Goal: Task Accomplishment & Management: Complete application form

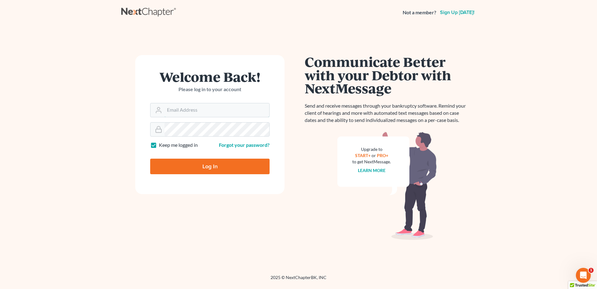
type input "[PERSON_NAME][EMAIL_ADDRESS][DOMAIN_NAME]"
click at [212, 165] on input "Log In" at bounding box center [209, 167] width 119 height 16
type input "Thinking..."
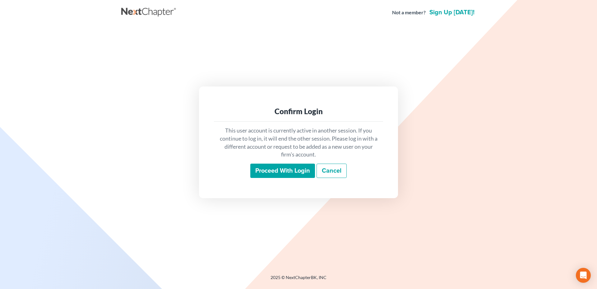
click at [290, 171] on input "Proceed with login" at bounding box center [282, 171] width 65 height 14
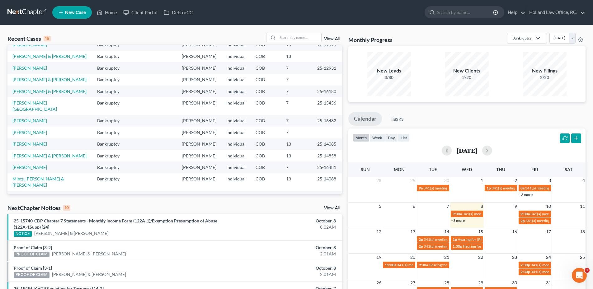
scroll to position [43, 0]
click at [332, 206] on div "NextChapter Notices 10 View All" at bounding box center [174, 209] width 334 height 10
click at [333, 207] on link "View All" at bounding box center [332, 208] width 16 height 4
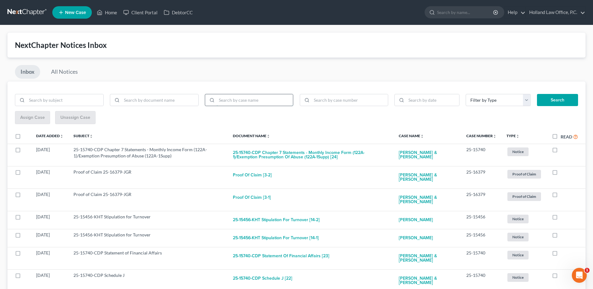
click at [231, 100] on input "search" at bounding box center [254, 100] width 77 height 12
click at [537, 94] on button "Search" at bounding box center [557, 100] width 41 height 12
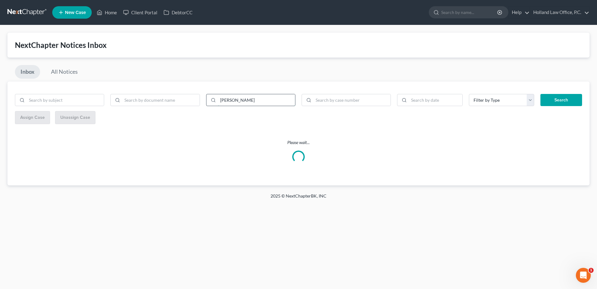
click at [240, 99] on input "[PERSON_NAME]" at bounding box center [256, 100] width 77 height 12
click at [242, 99] on input "[PERSON_NAME]" at bounding box center [256, 100] width 77 height 12
type input "[PERSON_NAME]"
click at [541, 94] on button "Search" at bounding box center [562, 100] width 42 height 12
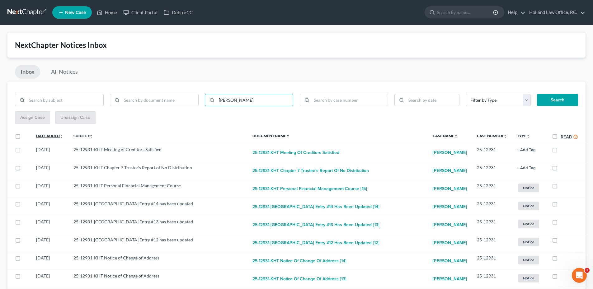
click at [62, 137] on icon "unfold_more" at bounding box center [62, 136] width 4 height 4
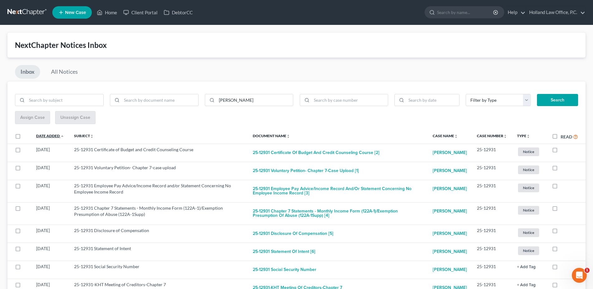
click at [62, 137] on icon "expand_less" at bounding box center [62, 136] width 4 height 4
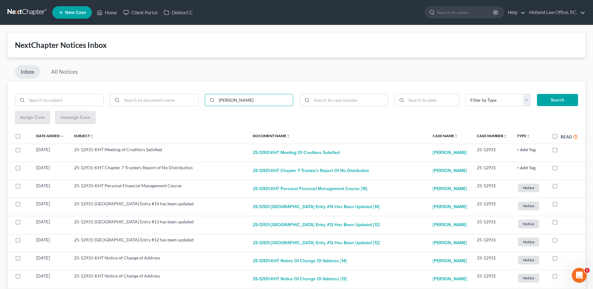
drag, startPoint x: 206, startPoint y: 105, endPoint x: 202, endPoint y: 105, distance: 4.1
click at [202, 105] on div "[PERSON_NAME]" at bounding box center [249, 100] width 95 height 12
click at [167, 95] on input "search" at bounding box center [160, 100] width 77 height 12
type input "discharge"
click at [537, 94] on button "Search" at bounding box center [557, 100] width 41 height 12
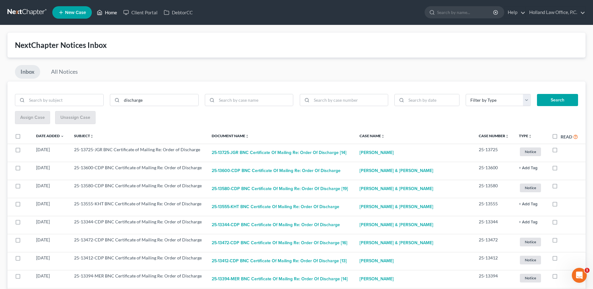
click at [110, 13] on link "Home" at bounding box center [107, 12] width 26 height 11
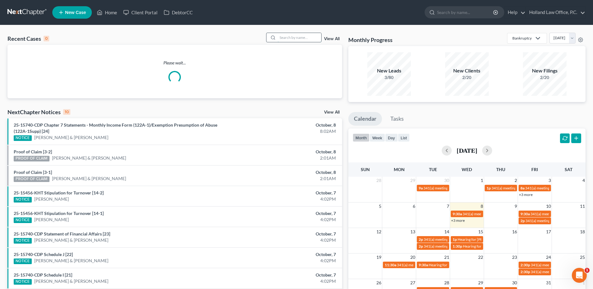
click at [302, 41] on input "search" at bounding box center [299, 37] width 44 height 9
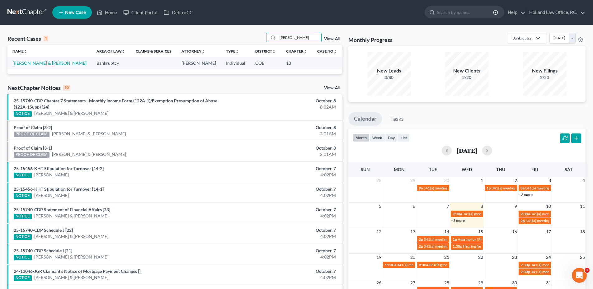
type input "[PERSON_NAME]"
click at [40, 61] on link "[PERSON_NAME] & [PERSON_NAME]" at bounding box center [49, 62] width 74 height 5
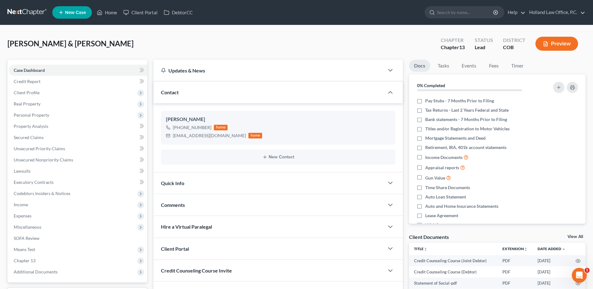
scroll to position [61, 0]
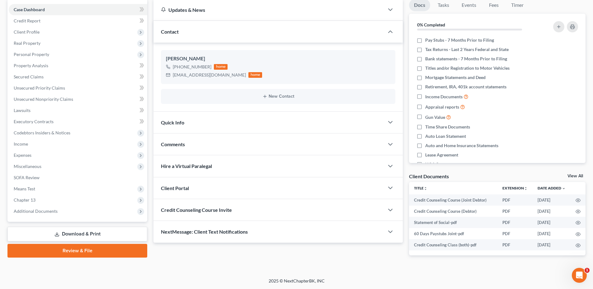
click at [196, 146] on div "Comments" at bounding box center [268, 143] width 230 height 21
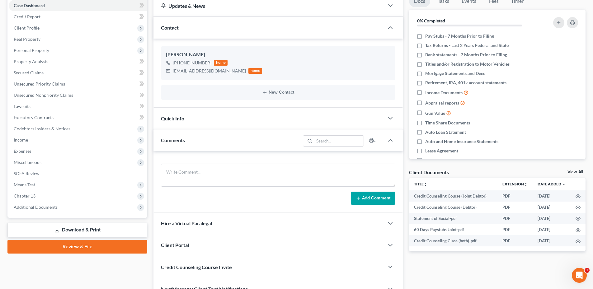
scroll to position [99, 0]
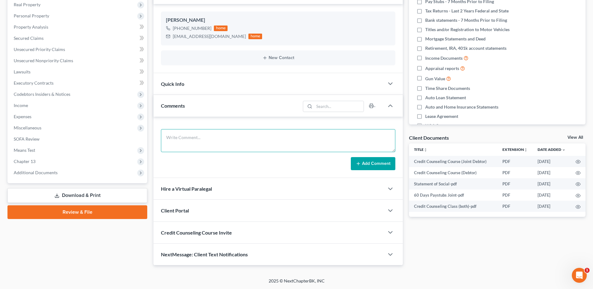
click at [192, 142] on textarea at bounding box center [278, 140] width 234 height 23
type textarea "[DATE], [PERSON_NAME] Filing Appointment failed due to income. The petition did…"
click at [366, 160] on button "Add Comment" at bounding box center [373, 163] width 44 height 13
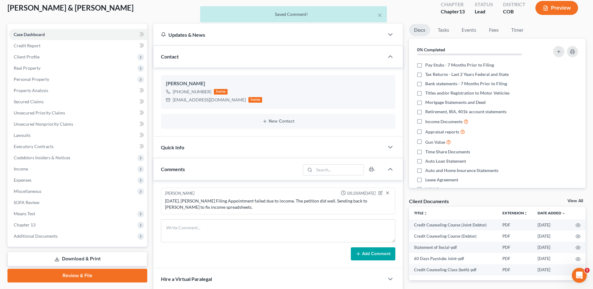
scroll to position [0, 0]
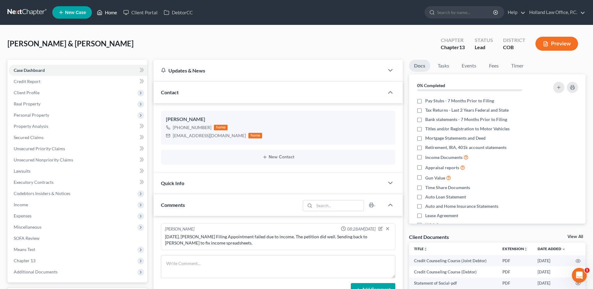
click at [108, 11] on link "Home" at bounding box center [107, 12] width 26 height 11
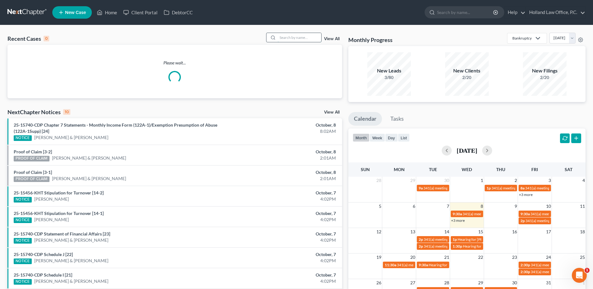
click at [300, 39] on input "search" at bounding box center [299, 37] width 44 height 9
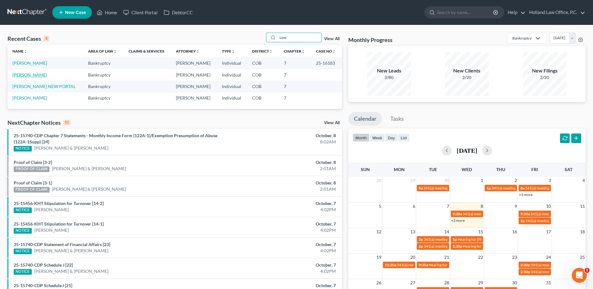
type input "Low"
click at [25, 72] on link "[PERSON_NAME]" at bounding box center [29, 74] width 35 height 5
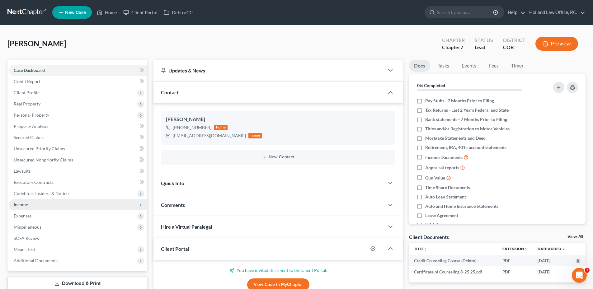
click at [35, 202] on span "Income" at bounding box center [78, 204] width 138 height 11
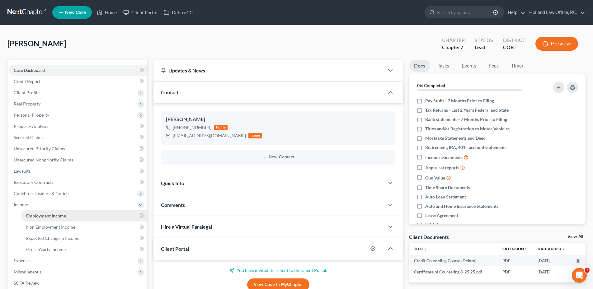
click at [36, 214] on span "Employment Income" at bounding box center [46, 215] width 40 height 5
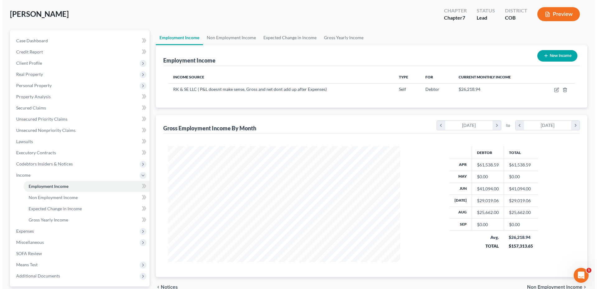
scroll to position [62, 0]
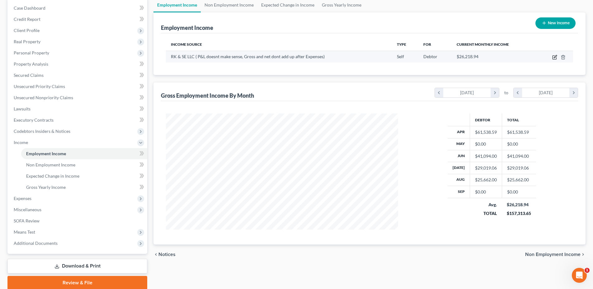
click at [555, 58] on icon "button" at bounding box center [554, 57] width 5 height 5
select select "1"
select select "0"
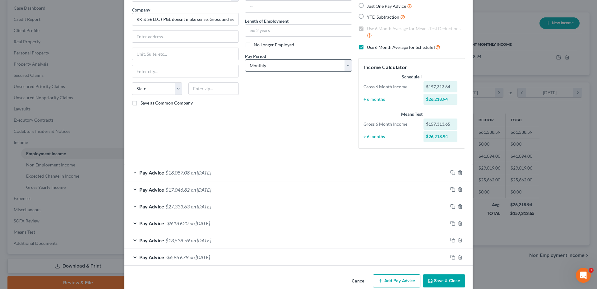
scroll to position [57, 0]
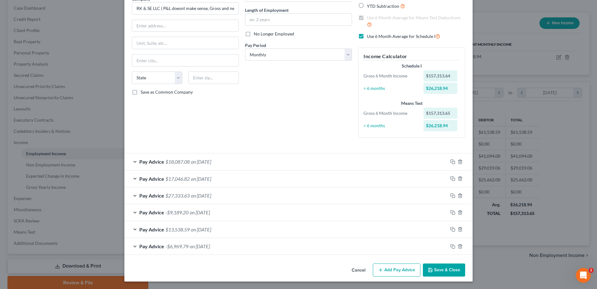
click at [220, 167] on div "Pay Advice $18,087.08 on [DATE]" at bounding box center [285, 161] width 323 height 16
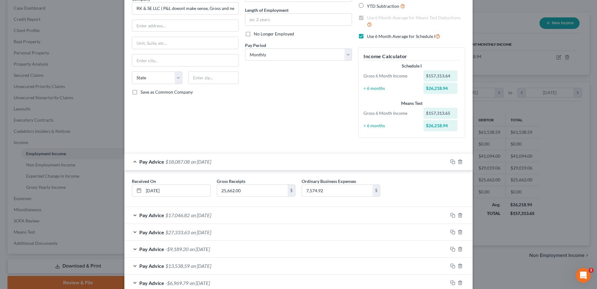
click at [220, 167] on div "Pay Advice $18,087.08 on [DATE]" at bounding box center [285, 161] width 323 height 16
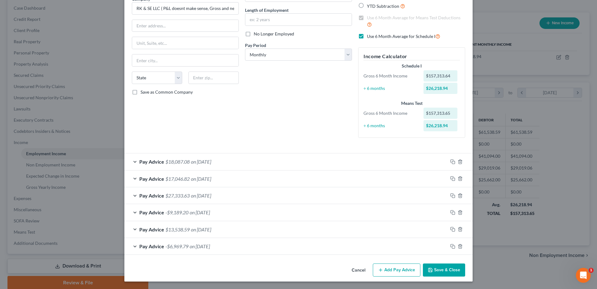
click at [206, 230] on span "on [DATE]" at bounding box center [201, 229] width 20 height 6
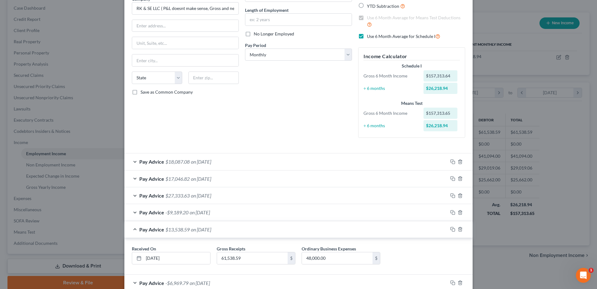
click at [206, 230] on span "on [DATE]" at bounding box center [201, 229] width 20 height 6
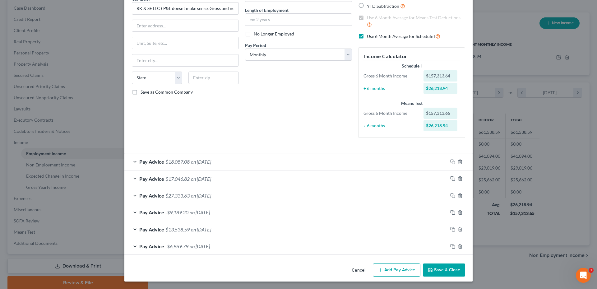
click at [206, 230] on span "on [DATE]" at bounding box center [201, 229] width 20 height 6
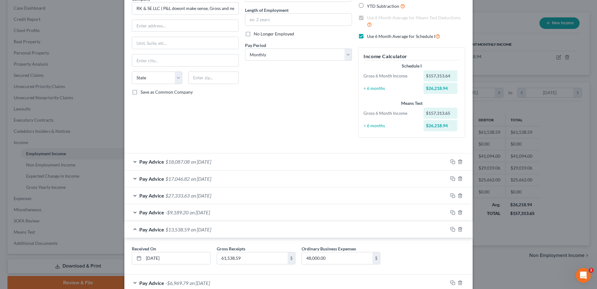
scroll to position [88, 0]
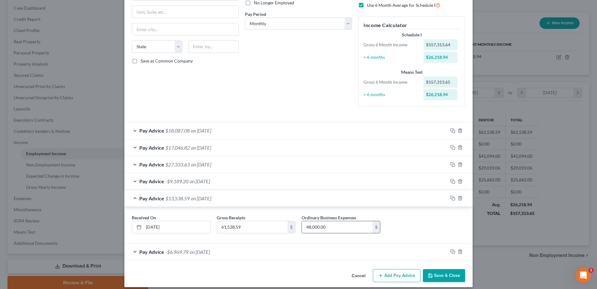
click at [343, 230] on input "48,000.00" at bounding box center [337, 227] width 71 height 12
type input "52,938.00"
click at [235, 228] on input "61,538.59" at bounding box center [252, 227] width 71 height 12
click at [238, 228] on input "61,538.59" at bounding box center [252, 227] width 71 height 12
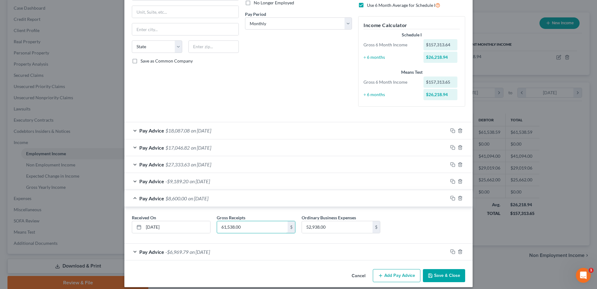
scroll to position [94, 0]
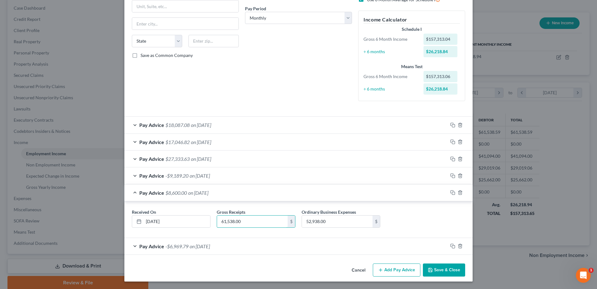
type input "61,538.00"
click at [210, 246] on span "on [DATE]" at bounding box center [200, 246] width 20 height 6
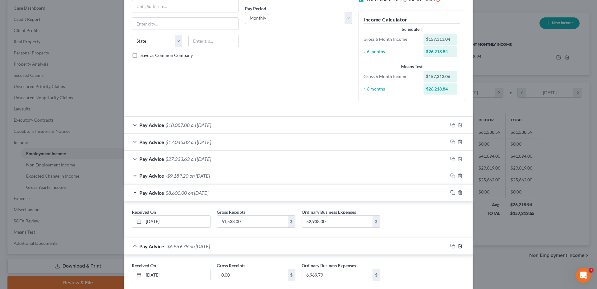
click at [458, 248] on icon "button" at bounding box center [460, 246] width 5 height 5
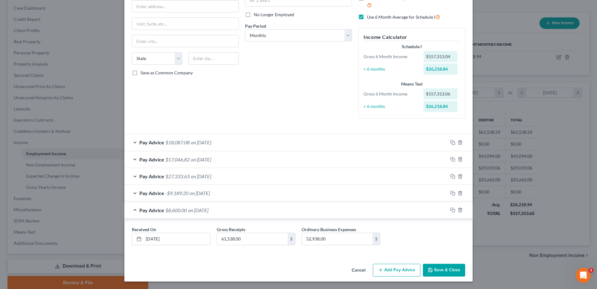
scroll to position [76, 0]
click at [210, 197] on div "Pay Advice -$9,189.20 on [DATE]" at bounding box center [285, 193] width 323 height 16
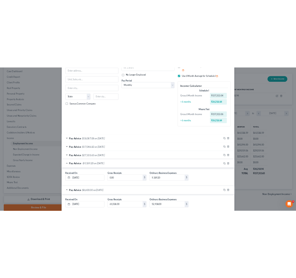
scroll to position [94, 0]
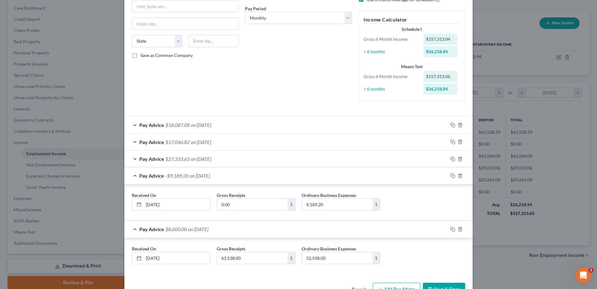
click at [217, 164] on div "Pay Advice $27,333.63 on [DATE]" at bounding box center [285, 159] width 323 height 16
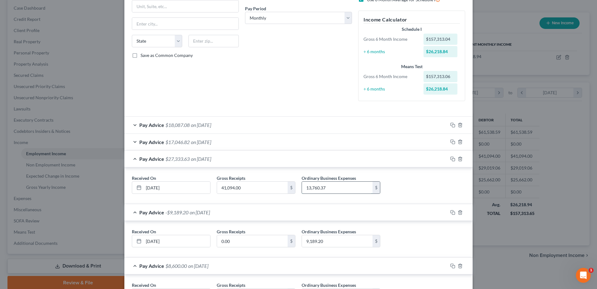
click at [343, 190] on input "13,760.37" at bounding box center [337, 188] width 71 height 12
click at [312, 190] on input "27,333.63" at bounding box center [337, 188] width 71 height 12
drag, startPoint x: 311, startPoint y: 190, endPoint x: 331, endPoint y: 190, distance: 19.6
click at [331, 190] on input "27,333.63" at bounding box center [337, 188] width 71 height 12
drag, startPoint x: 313, startPoint y: 189, endPoint x: 328, endPoint y: 189, distance: 14.6
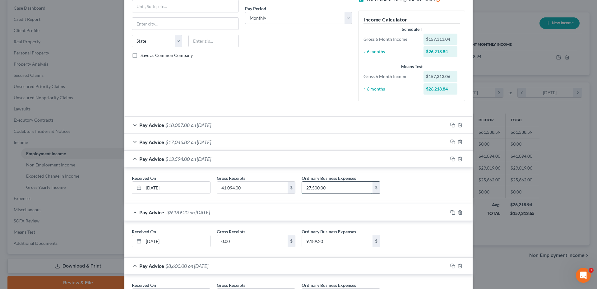
click at [328, 189] on input "27,500.00" at bounding box center [337, 188] width 71 height 12
type input "27,594.00"
click at [211, 144] on span "on [DATE]" at bounding box center [201, 142] width 20 height 6
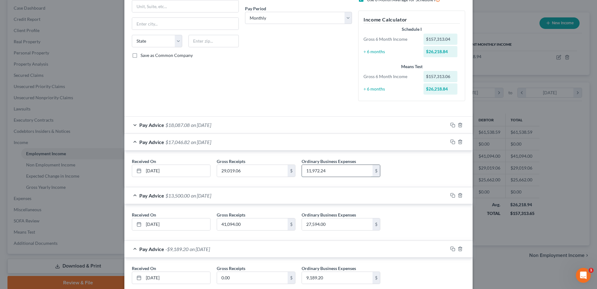
click at [326, 171] on input "11,972.24" at bounding box center [337, 171] width 71 height 12
drag, startPoint x: 325, startPoint y: 171, endPoint x: 298, endPoint y: 174, distance: 27.2
click at [299, 174] on div "Ordinary Business Expenses 11,972.24 $" at bounding box center [341, 167] width 85 height 19
click at [326, 170] on input "27,500" at bounding box center [337, 171] width 71 height 12
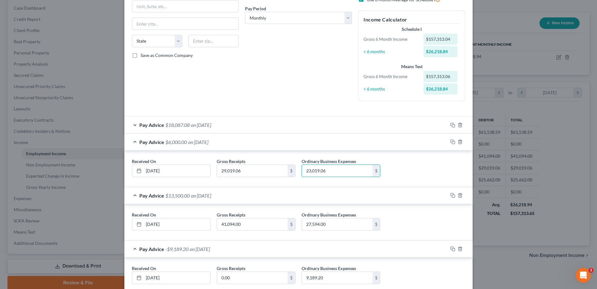
type input "23,019.06"
click at [227, 124] on div "Pay Advice $18,087.08 on [DATE]" at bounding box center [285, 125] width 323 height 16
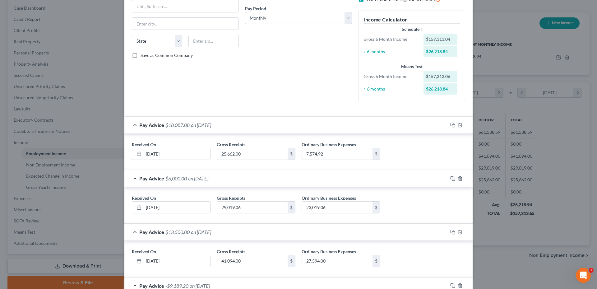
scroll to position [310929, 310799]
click at [330, 151] on input "7,574.92" at bounding box center [337, 154] width 71 height 12
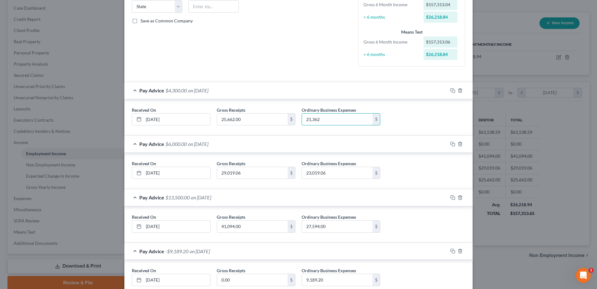
scroll to position [223, 0]
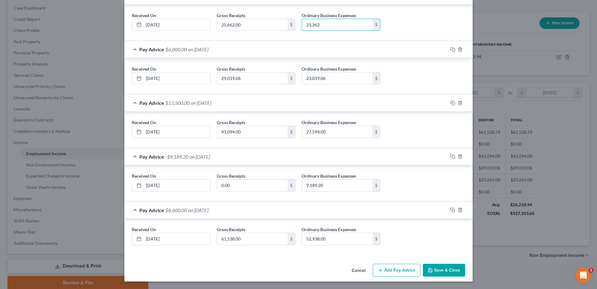
type input "21,362"
click at [404, 275] on button "Add Pay Advice" at bounding box center [397, 270] width 48 height 13
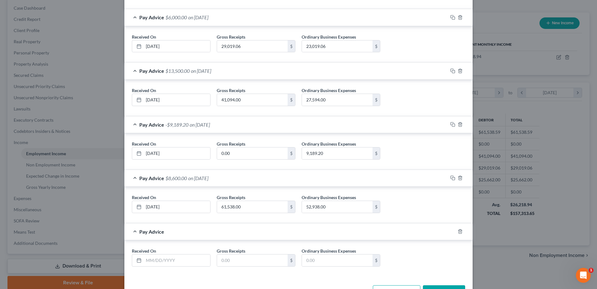
scroll to position [276, 0]
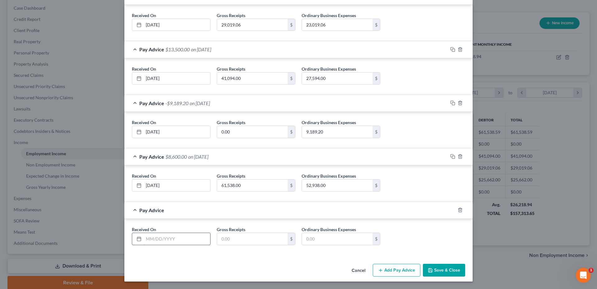
click at [175, 237] on input "text" at bounding box center [177, 239] width 67 height 12
type input "[DATE]"
click at [259, 238] on input "text" at bounding box center [252, 239] width 71 height 12
type input "27,525"
click at [325, 238] on input "text" at bounding box center [337, 239] width 71 height 12
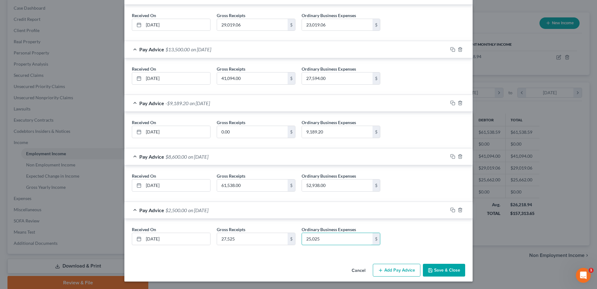
type input "25,025"
click at [447, 267] on button "Save & Close" at bounding box center [444, 270] width 42 height 13
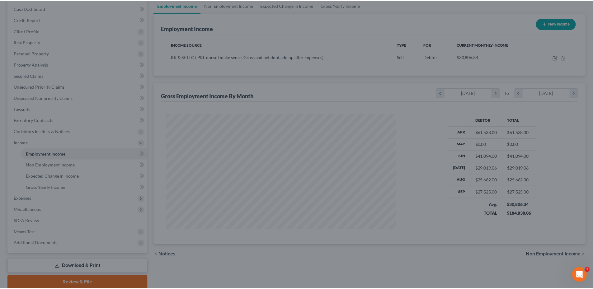
scroll to position [310929, 310801]
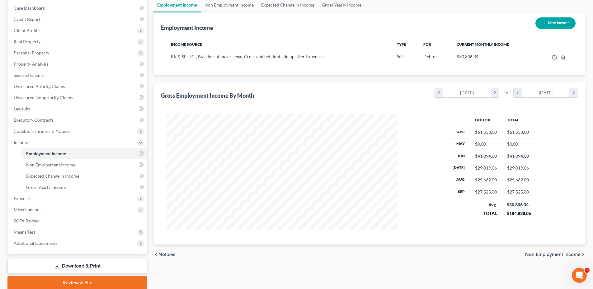
click at [506, 226] on div "Debtor Total Apr $61,538.00 $61,538.00 May $0.00 $0.00 Jun $41,094.00 $41,094.0…" at bounding box center [491, 172] width 89 height 116
click at [38, 233] on span "Means Test" at bounding box center [78, 231] width 138 height 11
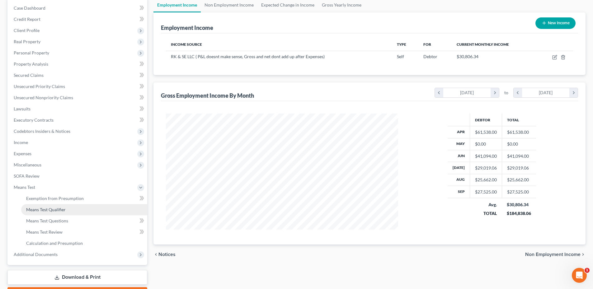
click at [53, 207] on span "Means Test Qualifier" at bounding box center [46, 209] width 40 height 5
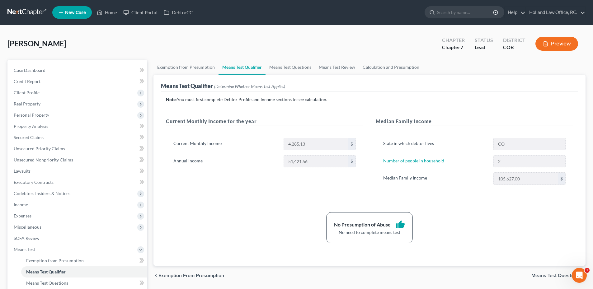
click at [280, 147] on div "Current Monthly Income 4,285.13 $" at bounding box center [264, 144] width 188 height 12
drag, startPoint x: 280, startPoint y: 147, endPoint x: 283, endPoint y: 150, distance: 4.6
click at [283, 150] on div "4,285.13 $" at bounding box center [319, 144] width 78 height 12
click at [31, 207] on span "Income" at bounding box center [78, 204] width 138 height 11
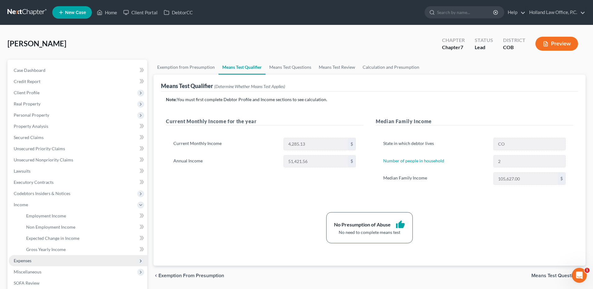
click at [36, 261] on span "Expenses" at bounding box center [78, 260] width 138 height 11
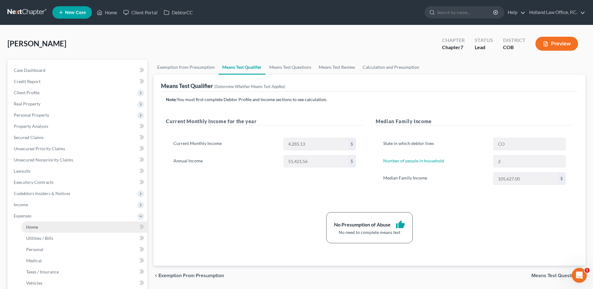
click at [39, 226] on link "Home" at bounding box center [84, 226] width 126 height 11
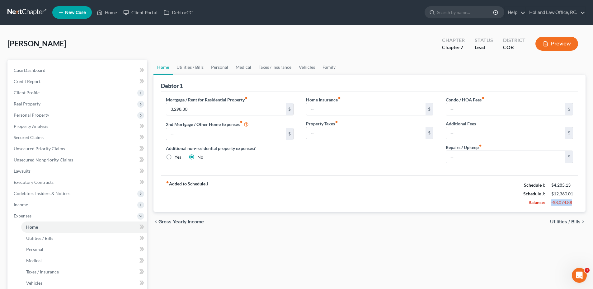
drag, startPoint x: 551, startPoint y: 204, endPoint x: 572, endPoint y: 205, distance: 21.8
click at [572, 205] on div "-$8,074.88" at bounding box center [562, 202] width 22 height 6
click at [191, 75] on div "Debtor 1" at bounding box center [369, 83] width 417 height 17
click at [191, 74] on link "Utilities / Bills" at bounding box center [190, 67] width 35 height 15
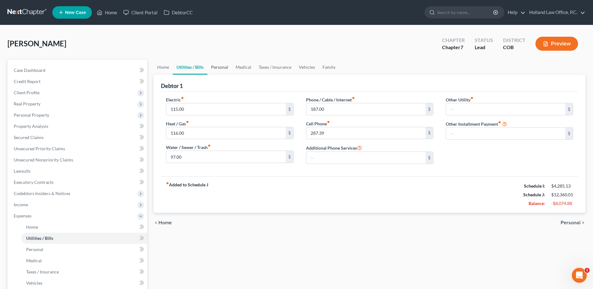
click at [229, 71] on link "Personal" at bounding box center [219, 67] width 25 height 15
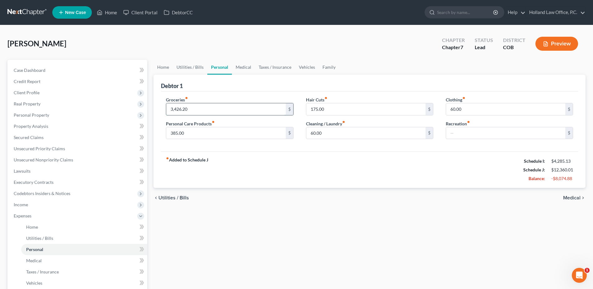
click at [205, 111] on input "3,426.20" at bounding box center [225, 109] width 119 height 12
click at [215, 111] on input "3,426.20" at bounding box center [225, 109] width 119 height 12
drag, startPoint x: 214, startPoint y: 111, endPoint x: 163, endPoint y: 109, distance: 51.0
click at [163, 109] on div "Groceries fiber_manual_record 3,426.20 $ Personal Care Products fiber_manual_re…" at bounding box center [230, 120] width 140 height 48
type input "800.00"
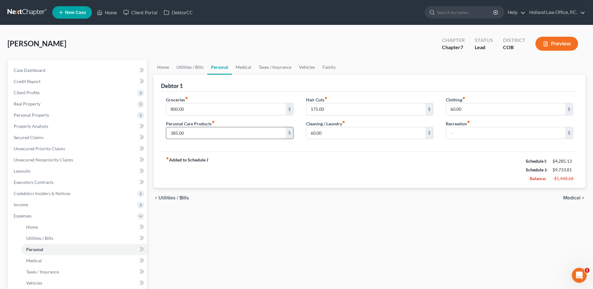
click at [205, 135] on input "385.00" at bounding box center [225, 133] width 119 height 12
type input "100.00"
click at [366, 102] on div "Hair Cuts fiber_manual_record 175.00 $" at bounding box center [369, 105] width 127 height 19
click at [358, 107] on input "175.00" at bounding box center [365, 109] width 119 height 12
type input "100.00"
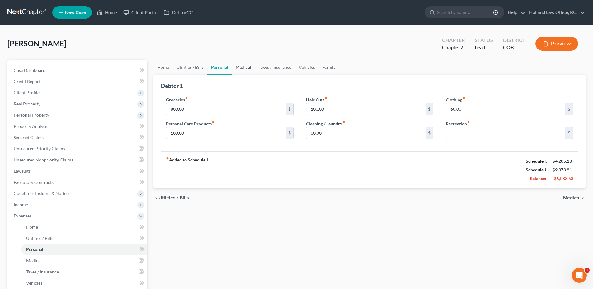
click at [238, 70] on link "Medical" at bounding box center [243, 67] width 23 height 15
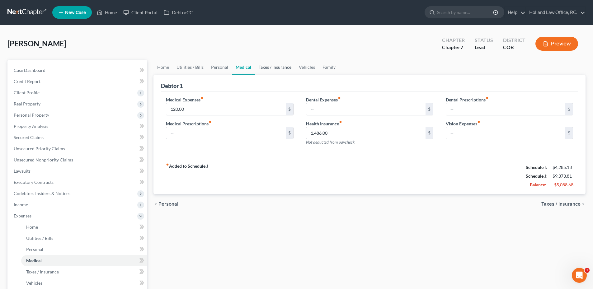
click at [265, 70] on link "Taxes / Insurance" at bounding box center [275, 67] width 40 height 15
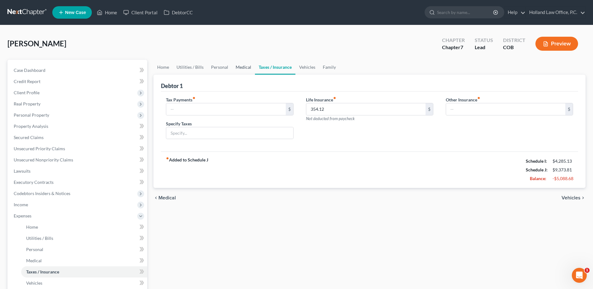
click at [236, 70] on link "Medical" at bounding box center [243, 67] width 23 height 15
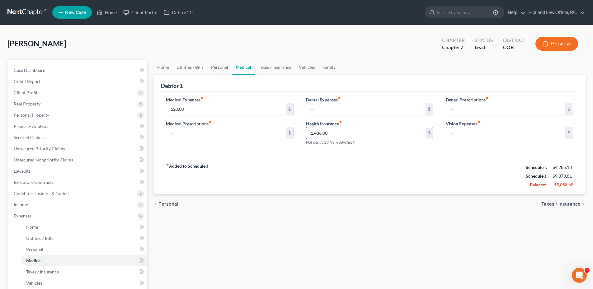
click at [341, 132] on input "1,486.00" at bounding box center [365, 133] width 119 height 12
type input "0.0"
click at [267, 74] on link "Taxes / Insurance" at bounding box center [275, 67] width 40 height 15
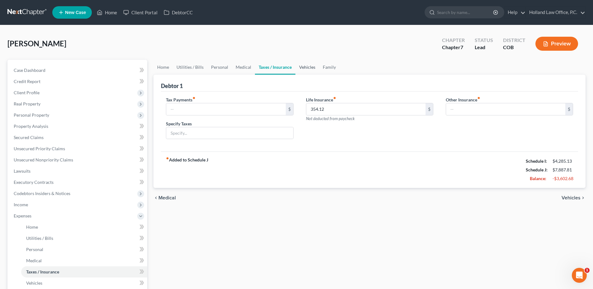
click at [300, 67] on link "Vehicles" at bounding box center [307, 67] width 24 height 15
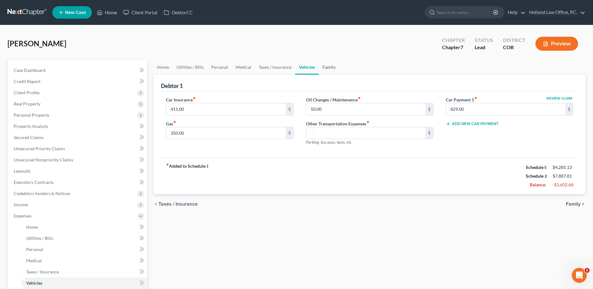
click at [329, 67] on link "Family" at bounding box center [329, 67] width 21 height 15
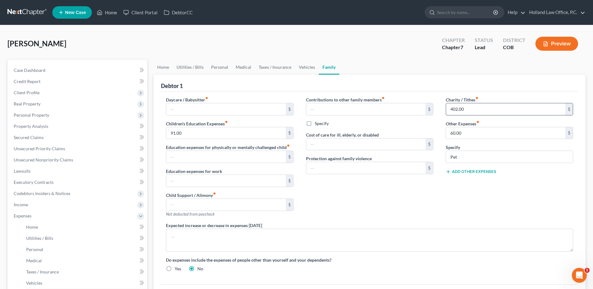
drag, startPoint x: 458, startPoint y: 116, endPoint x: 473, endPoint y: 112, distance: 15.3
click at [461, 115] on div "Charity / Tithes fiber_manual_record 402.00 $ Other Expenses fiber_manual_recor…" at bounding box center [509, 159] width 140 height 126
click at [482, 109] on input "402.00" at bounding box center [505, 109] width 119 height 12
type input "0.00"
click at [220, 139] on input "91.00" at bounding box center [225, 133] width 119 height 12
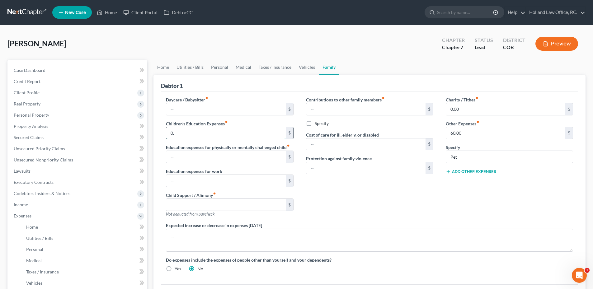
type input "0"
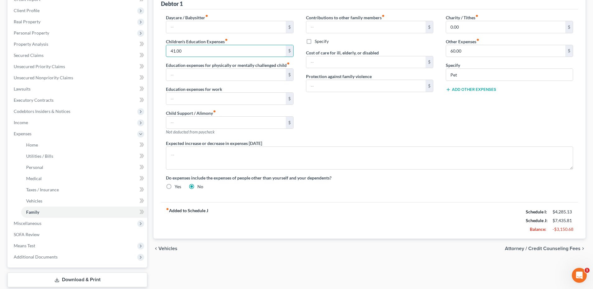
scroll to position [120, 0]
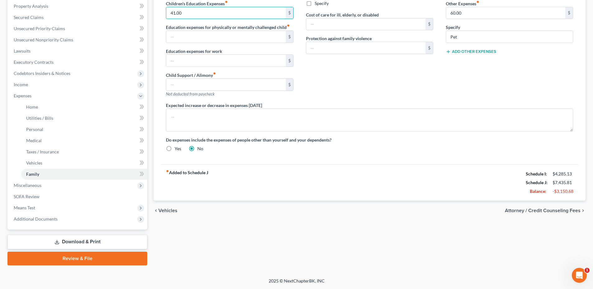
type input "41.00"
click at [552, 192] on div "-$3,150.68" at bounding box center [562, 191] width 21 height 6
drag, startPoint x: 553, startPoint y: 190, endPoint x: 576, endPoint y: 192, distance: 22.4
click at [576, 192] on div "fiber_manual_record Added to Schedule J Schedule I: $4,285.13 Schedule J: $7,43…" at bounding box center [369, 182] width 417 height 36
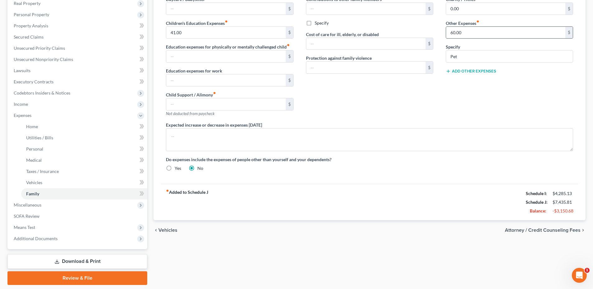
scroll to position [0, 0]
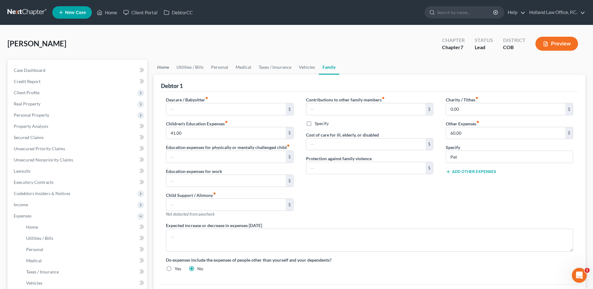
click at [163, 66] on link "Home" at bounding box center [162, 67] width 19 height 15
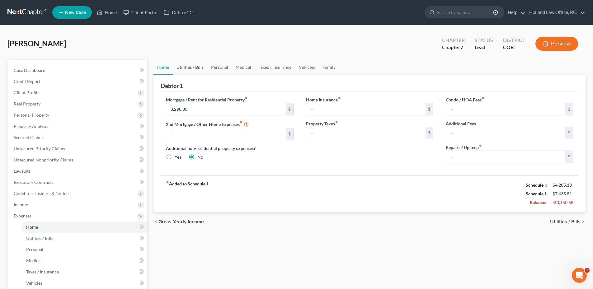
click at [190, 71] on link "Utilities / Bills" at bounding box center [190, 67] width 35 height 15
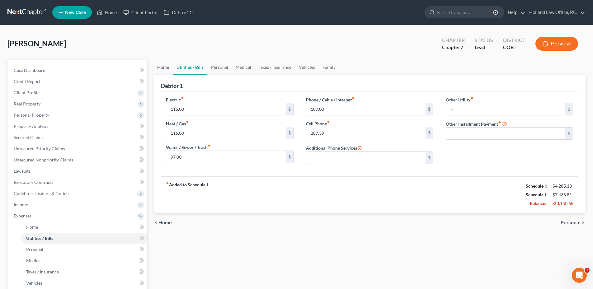
click at [163, 68] on link "Home" at bounding box center [162, 67] width 19 height 15
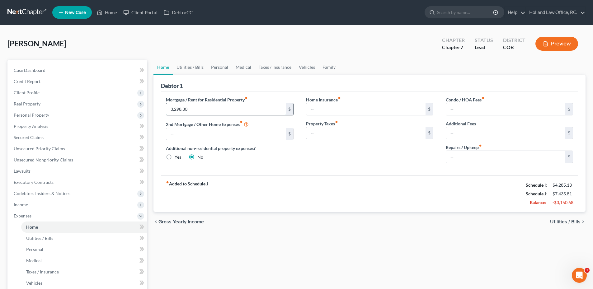
click at [194, 107] on input "3,298.30" at bounding box center [225, 109] width 119 height 12
click at [195, 107] on input "3,298.30" at bounding box center [225, 109] width 119 height 12
click at [230, 159] on div "Additional non-residential property expenses? Yes No" at bounding box center [229, 152] width 127 height 15
click at [41, 97] on span "Client Profile" at bounding box center [78, 92] width 138 height 11
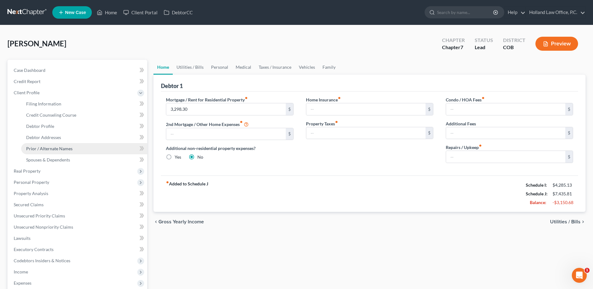
click at [46, 147] on span "Prior / Alternate Names" at bounding box center [49, 148] width 46 height 5
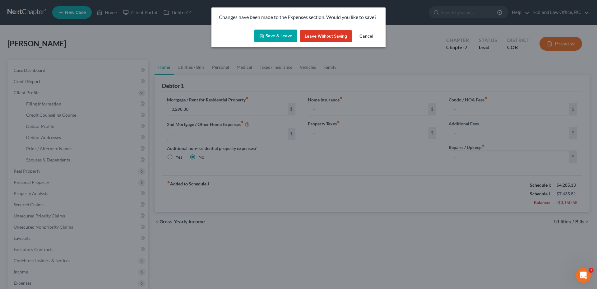
click at [284, 31] on button "Save & Leave" at bounding box center [275, 36] width 43 height 13
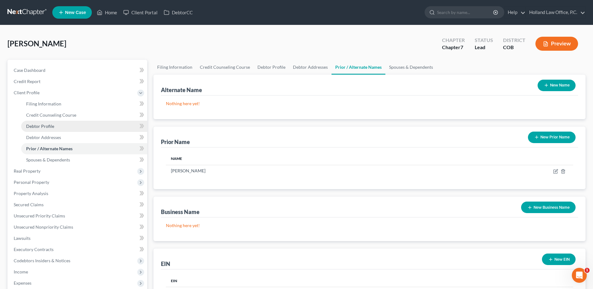
click at [47, 128] on span "Debtor Profile" at bounding box center [40, 125] width 28 height 5
select select "3"
select select "1"
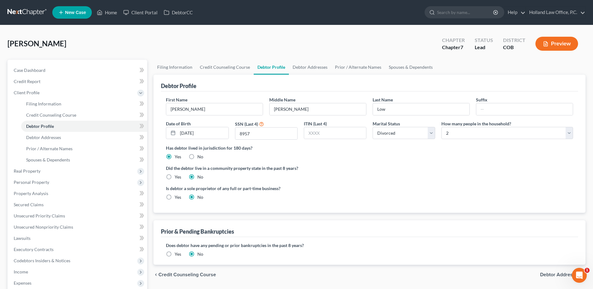
click at [367, 77] on div "Debtor Profile" at bounding box center [369, 83] width 417 height 17
click at [345, 63] on link "Prior / Alternate Names" at bounding box center [358, 67] width 54 height 15
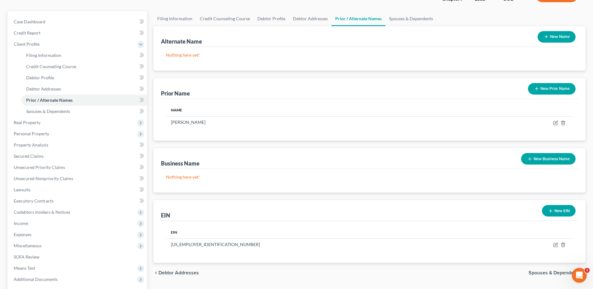
scroll to position [109, 0]
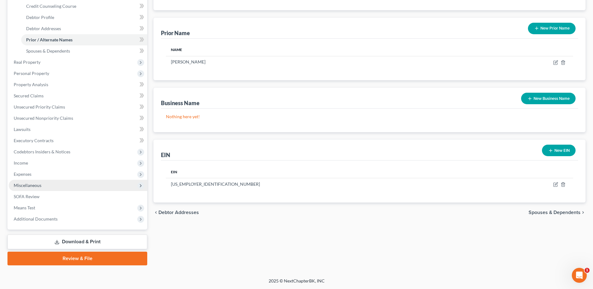
click at [40, 183] on span "Miscellaneous" at bounding box center [28, 185] width 28 height 5
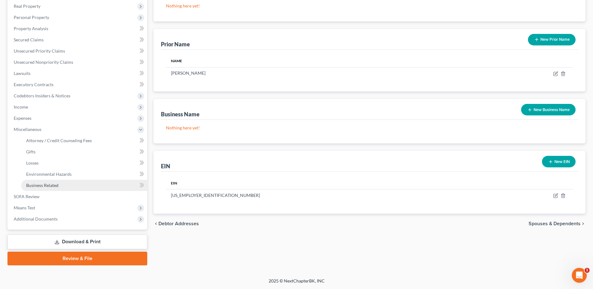
click at [44, 186] on span "Business Related" at bounding box center [42, 185] width 32 height 5
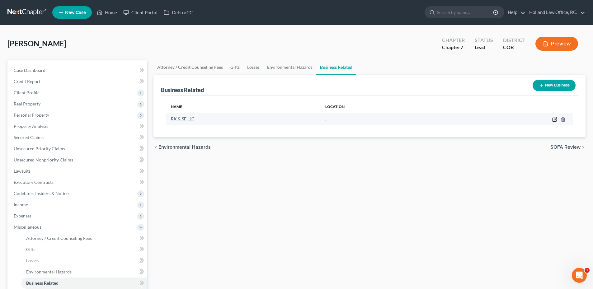
click at [554, 118] on icon "button" at bounding box center [554, 120] width 4 height 4
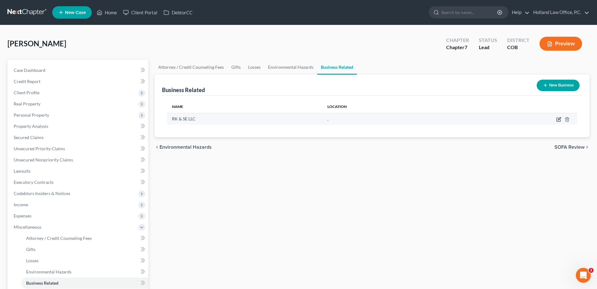
select select "member"
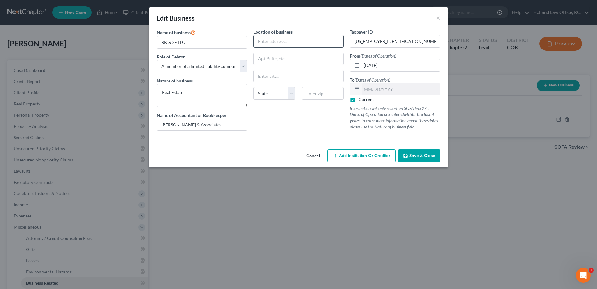
click at [287, 43] on input "text" at bounding box center [299, 41] width 90 height 12
drag, startPoint x: 309, startPoint y: 84, endPoint x: 324, endPoint y: 95, distance: 18.3
click at [310, 85] on div "Location of business [STREET_ADDRESS][US_STATE] [GEOGRAPHIC_DATA] [GEOGRAPHIC_D…" at bounding box center [298, 82] width 97 height 107
click at [328, 95] on input "text" at bounding box center [323, 93] width 42 height 12
drag, startPoint x: 263, startPoint y: 39, endPoint x: 343, endPoint y: 52, distance: 81.0
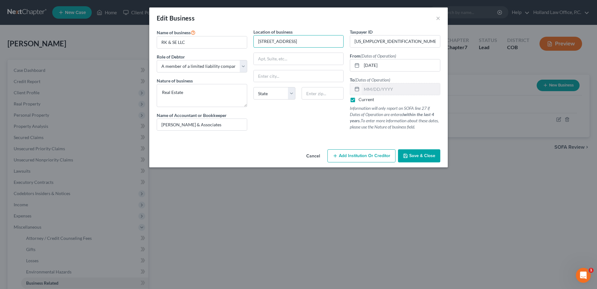
click at [343, 52] on div "Location of business [STREET_ADDRESS][US_STATE] [GEOGRAPHIC_DATA] [GEOGRAPHIC_D…" at bounding box center [298, 82] width 97 height 107
type input "[STREET_ADDRESS]"
type input "80550"
type input "[GEOGRAPHIC_DATA]"
select select "5"
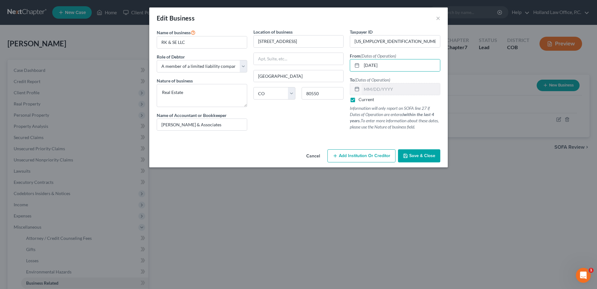
click at [306, 119] on div "Location of business 1143 Hemlock [PERSON_NAME][GEOGRAPHIC_DATA] [US_STATE] AK …" at bounding box center [298, 82] width 97 height 107
click at [416, 154] on span "Save & Close" at bounding box center [422, 155] width 26 height 5
